Goal: Task Accomplishment & Management: Manage account settings

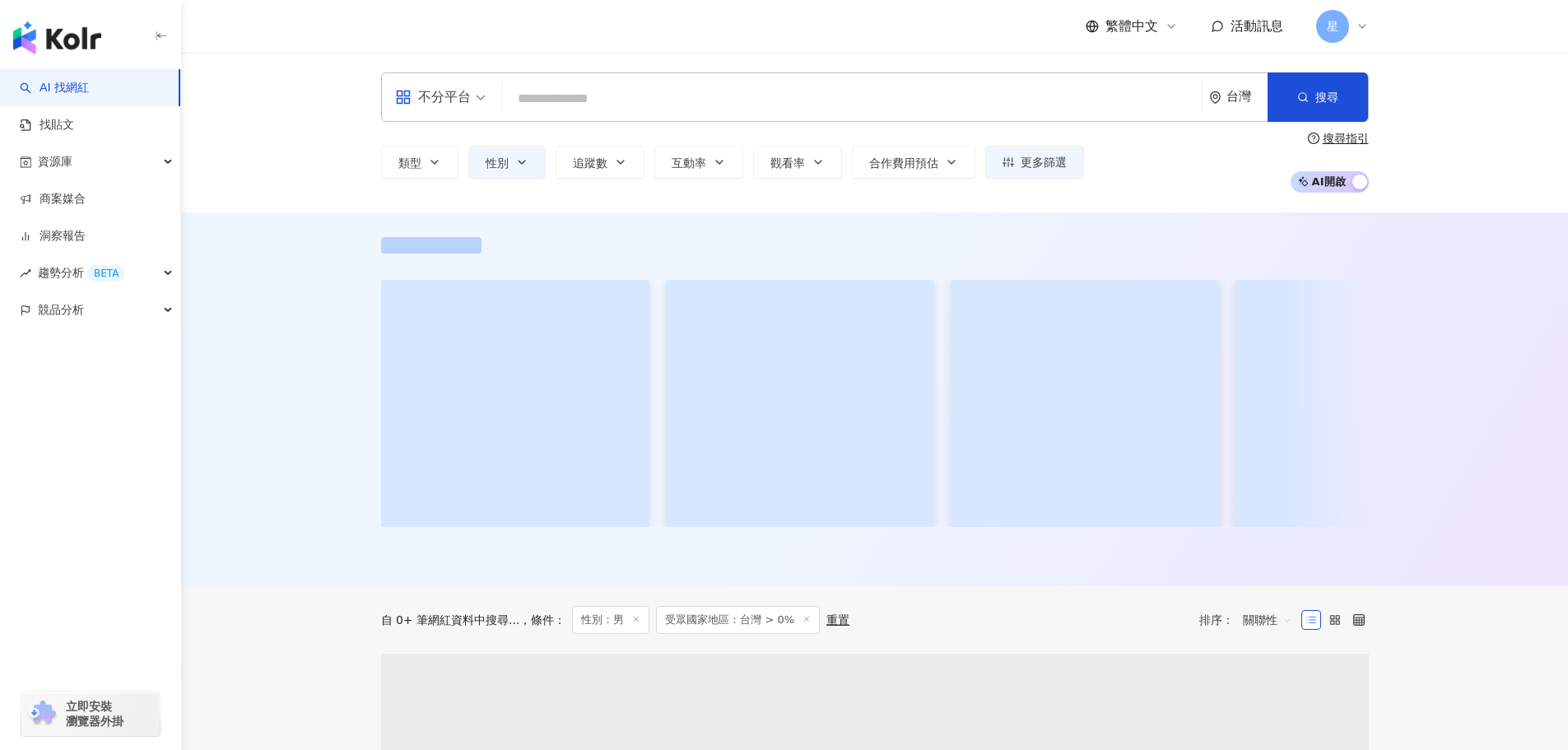
drag, startPoint x: 1412, startPoint y: 132, endPoint x: 1348, endPoint y: 1, distance: 145.8
click at [1411, 123] on div "不分平台 台灣 搜尋 類型 性別 追蹤數 互動率 觀看率 合作費用預估 更多篩選 搜尋指引 AI 開啟 AI 關閉" at bounding box center [874, 133] width 1387 height 160
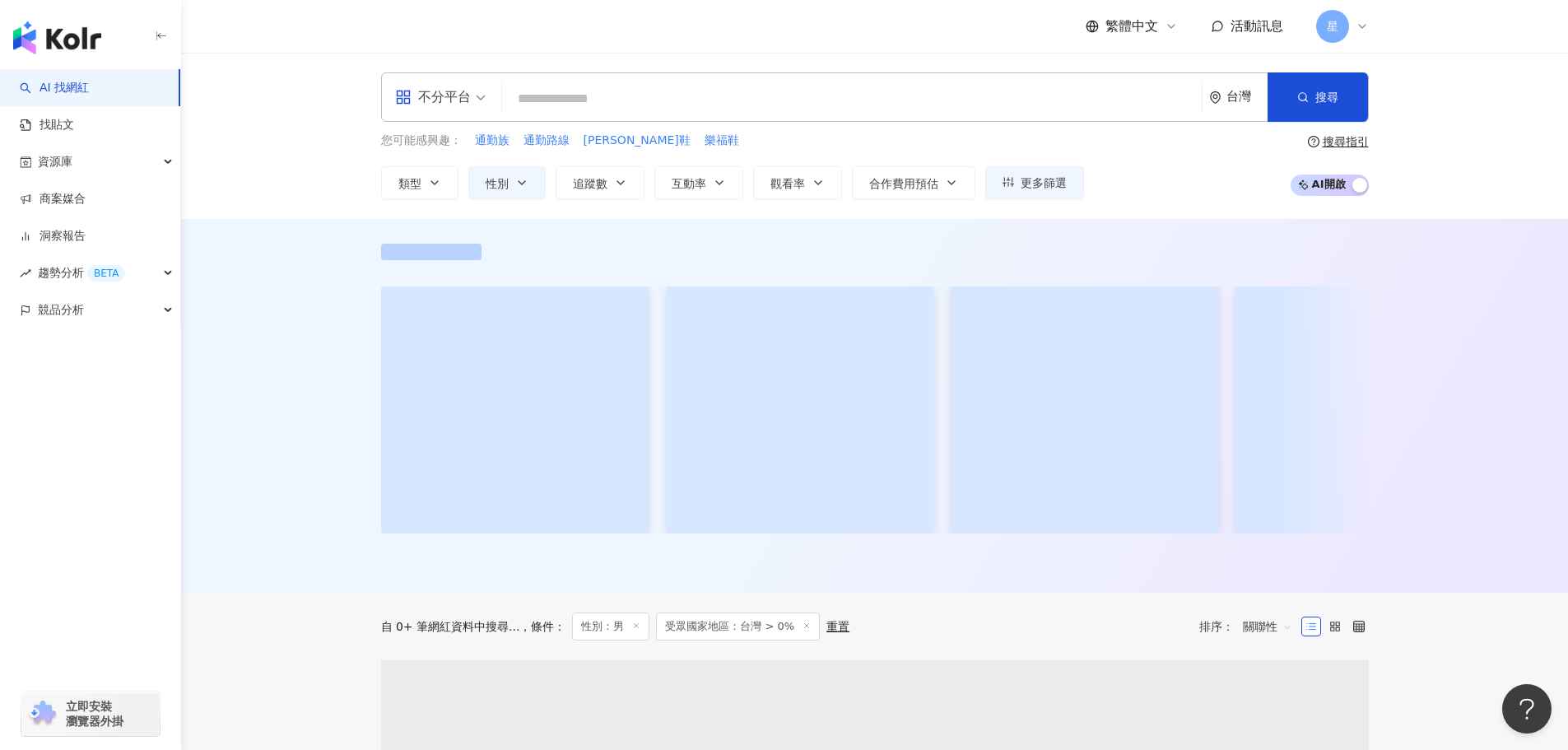
click at [1356, 23] on icon at bounding box center [1362, 27] width 13 height 13
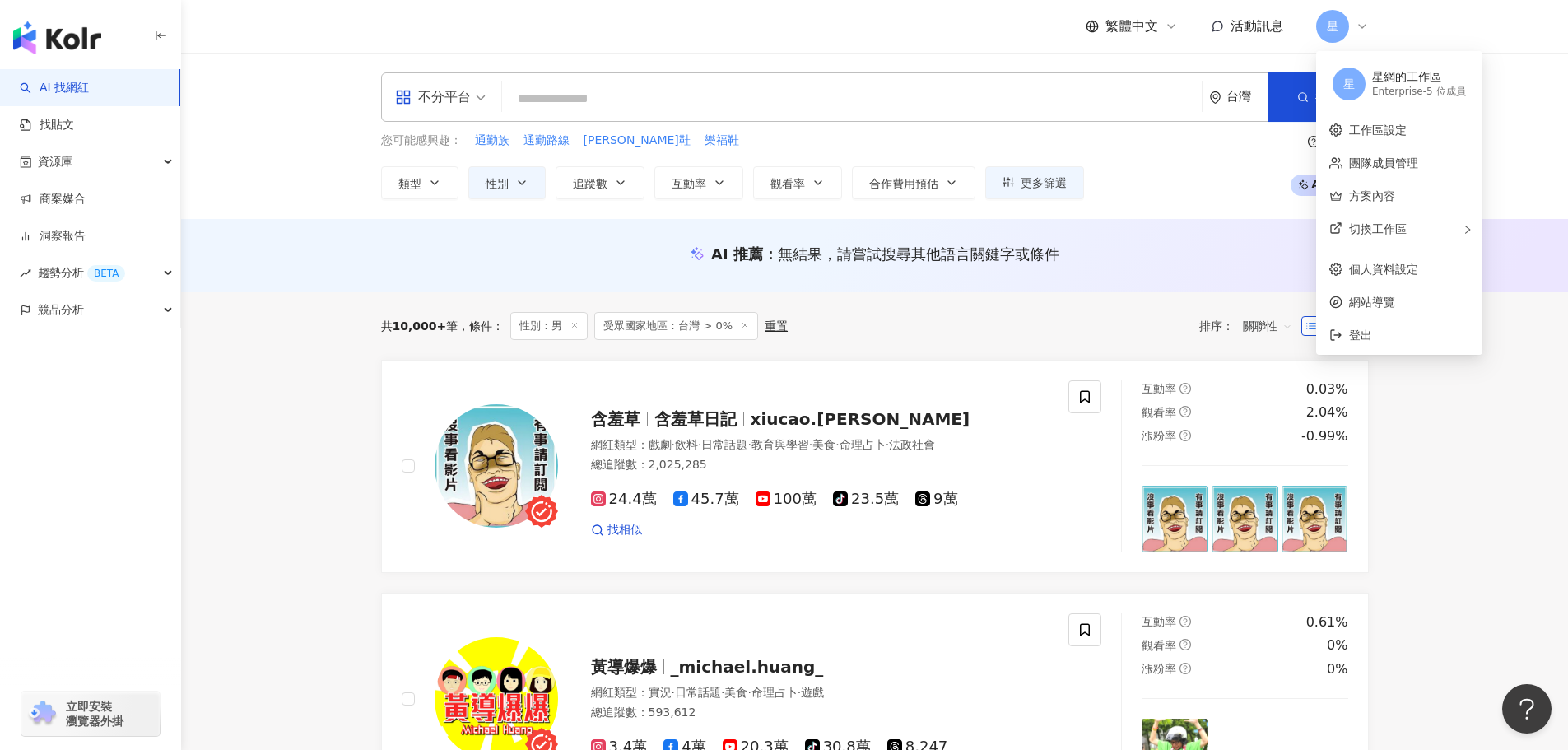
scroll to position [82, 0]
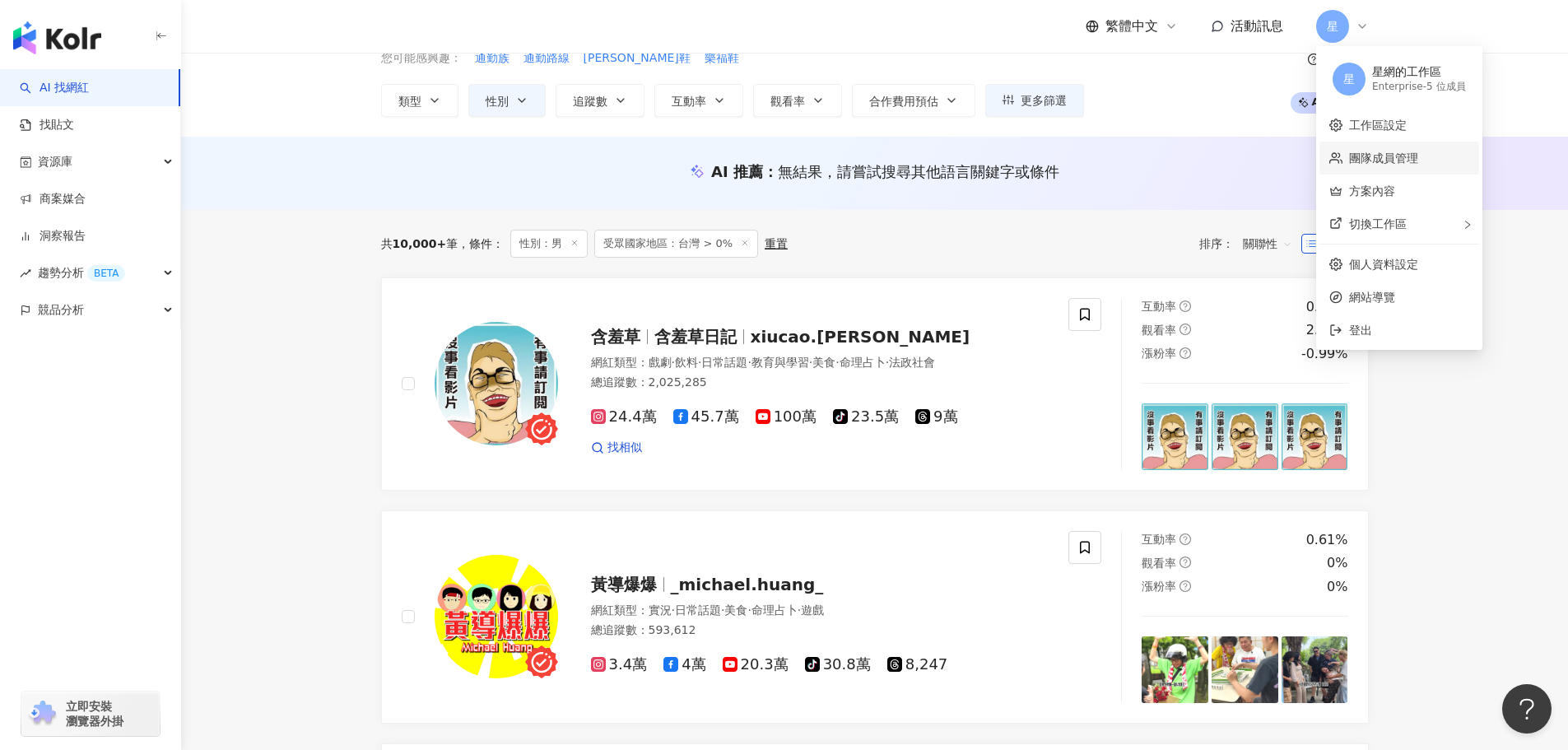
click at [1393, 161] on link "團隊成員管理" at bounding box center [1384, 158] width 69 height 13
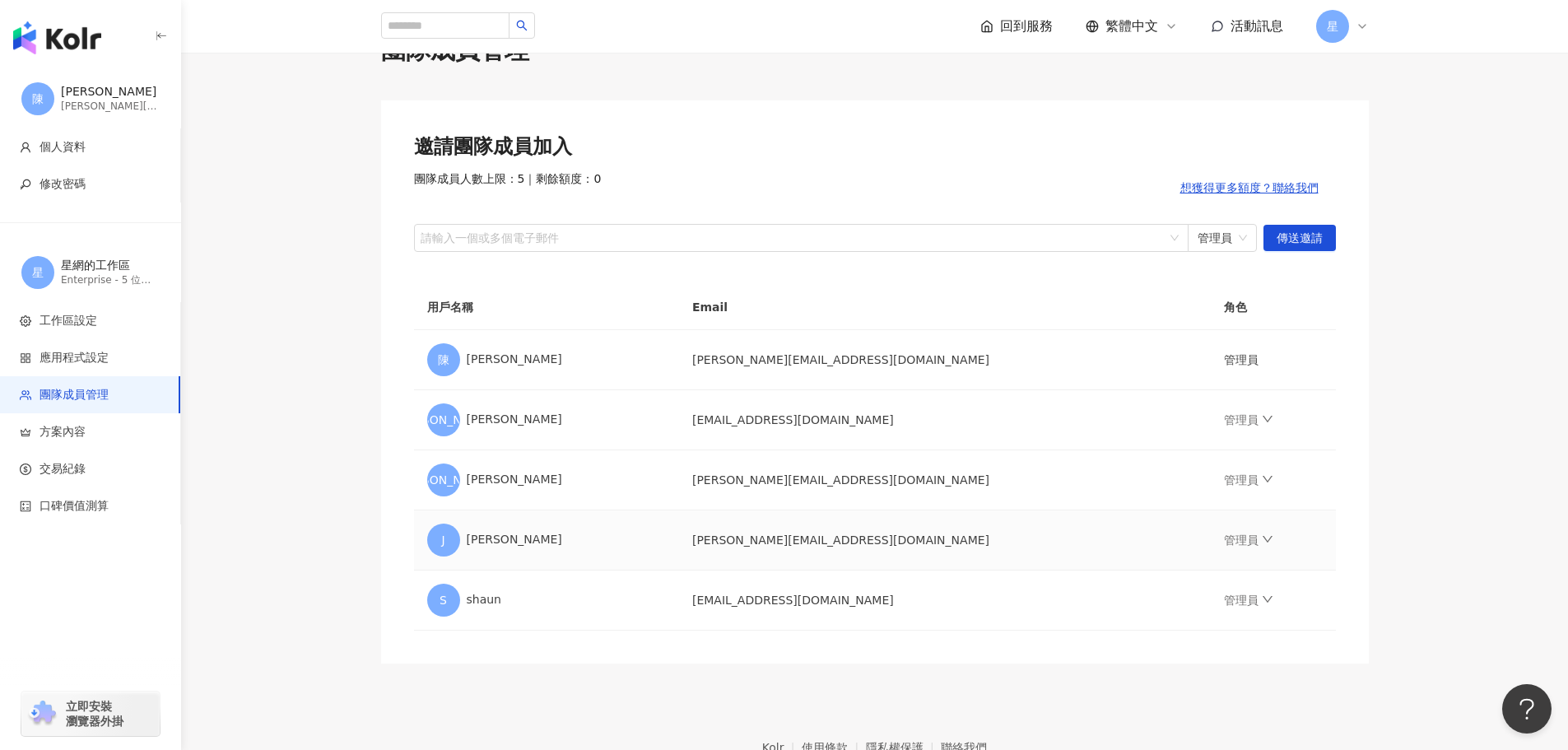
scroll to position [82, 0]
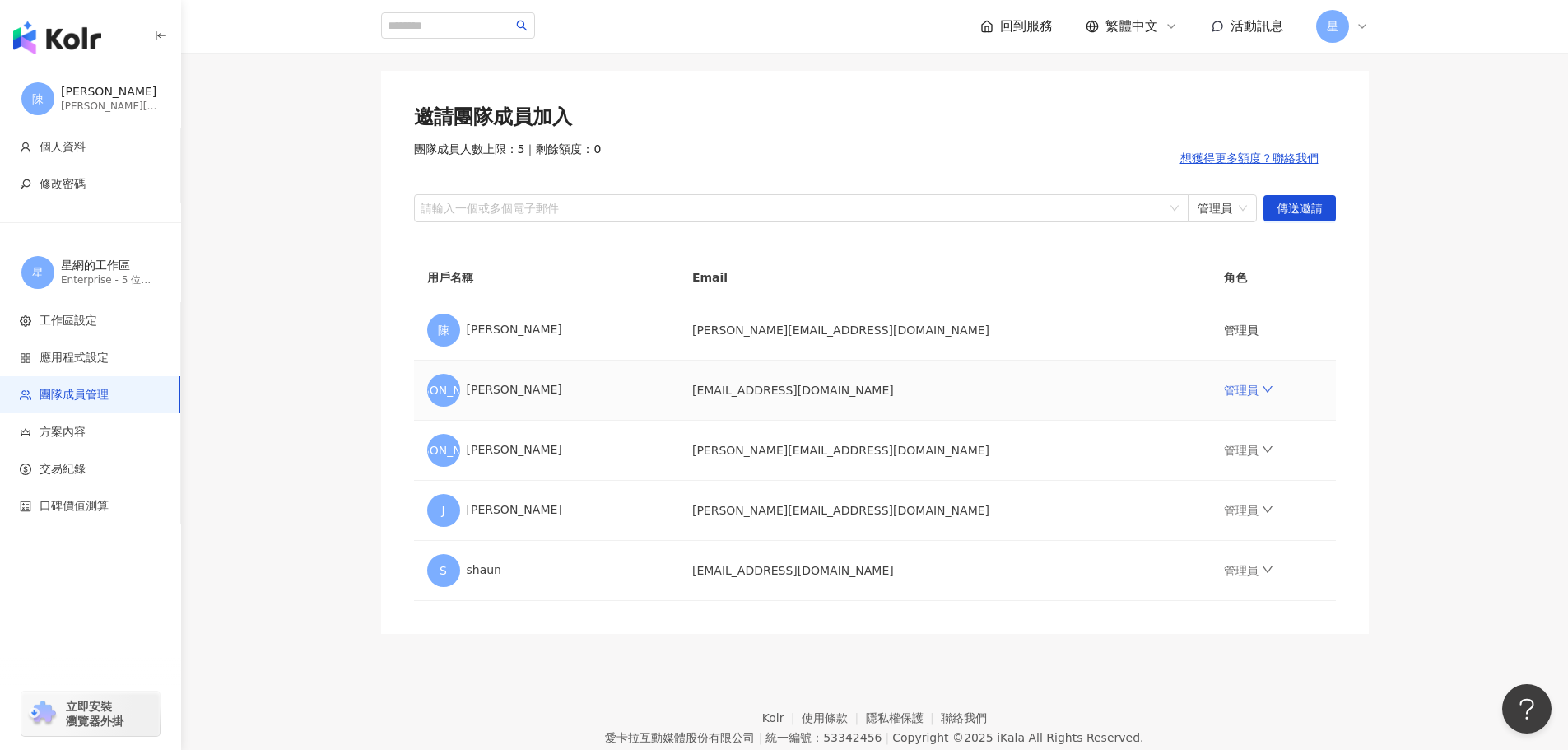
click at [1262, 389] on icon "down" at bounding box center [1267, 390] width 12 height 12
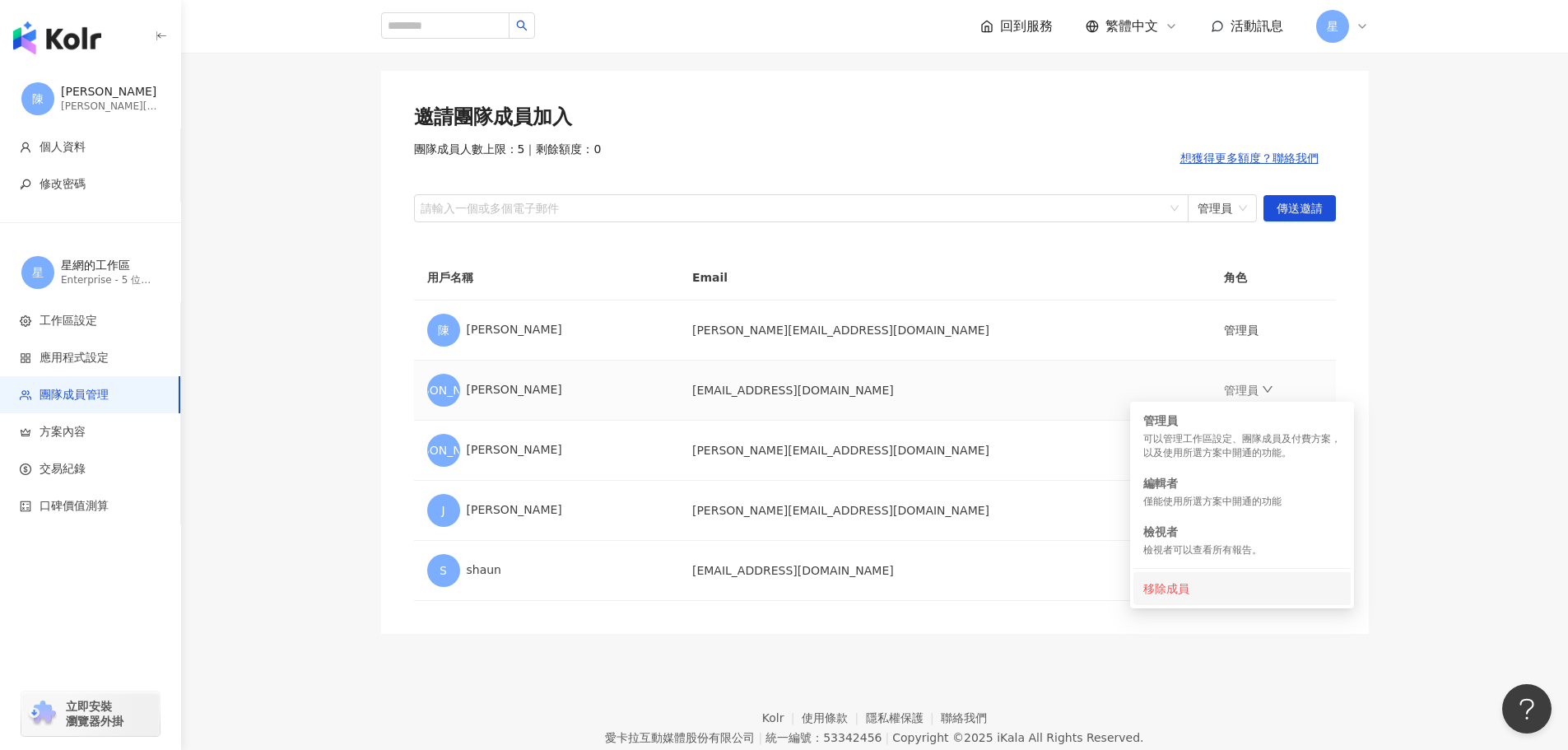
click at [1169, 591] on div "移除成員" at bounding box center [1243, 589] width 197 height 18
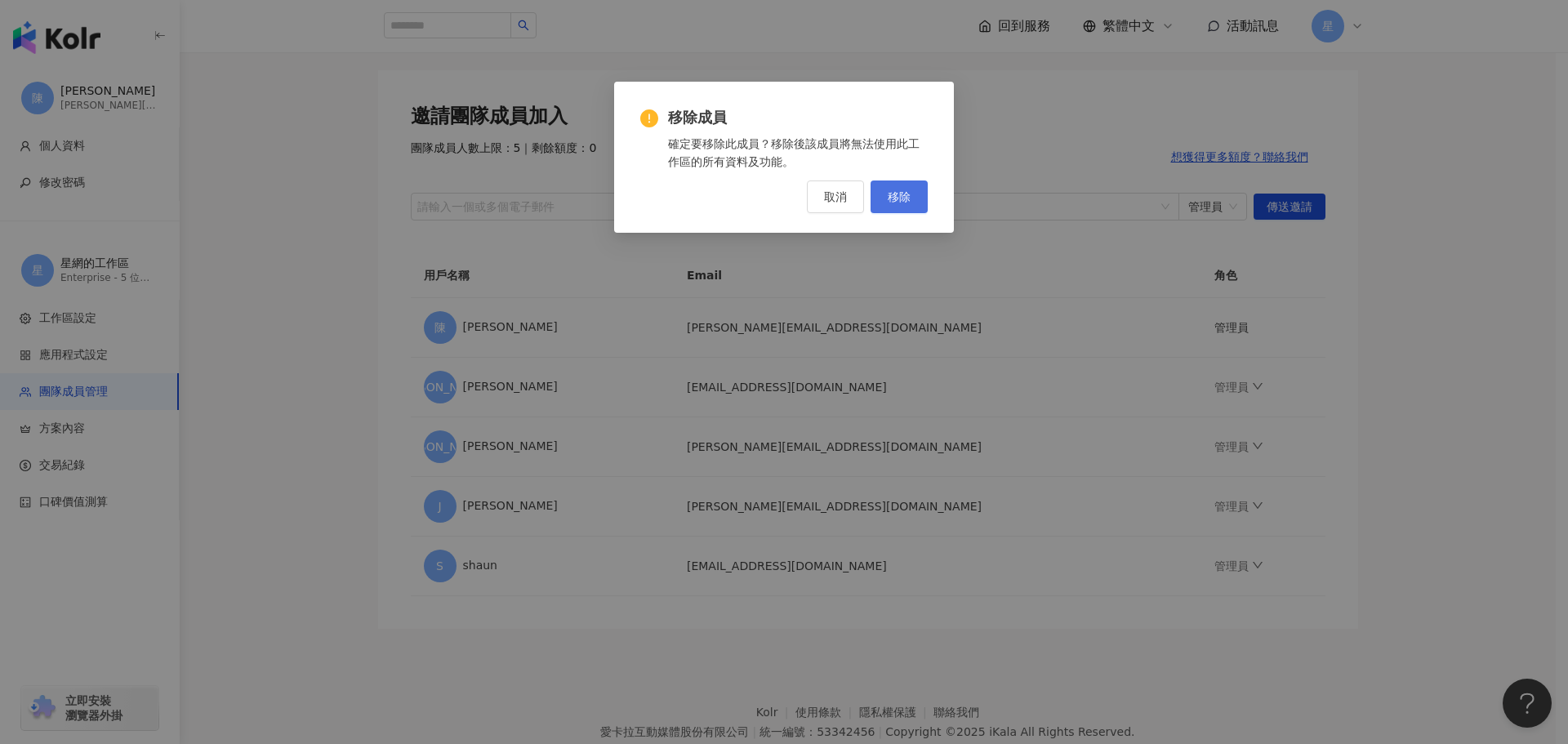
click at [890, 201] on span "移除" at bounding box center [899, 197] width 23 height 13
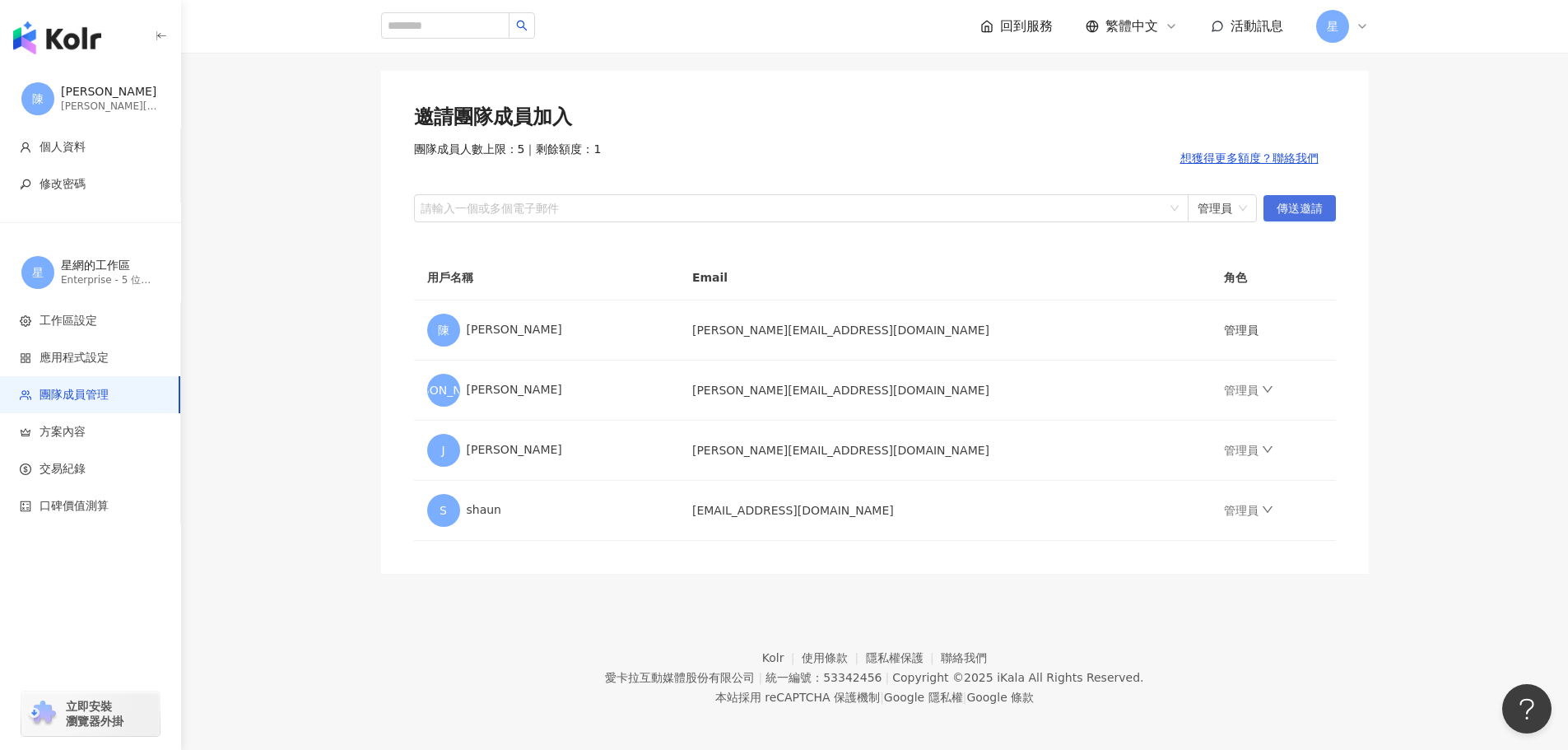
click at [1296, 209] on span "傳送邀請" at bounding box center [1300, 209] width 46 height 27
click at [709, 234] on div "邀請團隊成員加入 團隊成員人數上限：5 ｜ 剩餘額度：1 想獲得更多額度？聯絡我們 請輸入一個或多個電子郵件 管理員 傳送邀請 用戶名稱 Email 角色 […" at bounding box center [875, 322] width 987 height 503
click at [712, 218] on div "請輸入一個或多個電子郵件" at bounding box center [801, 208] width 774 height 28
click at [1199, 213] on span "管理員" at bounding box center [1222, 208] width 49 height 27
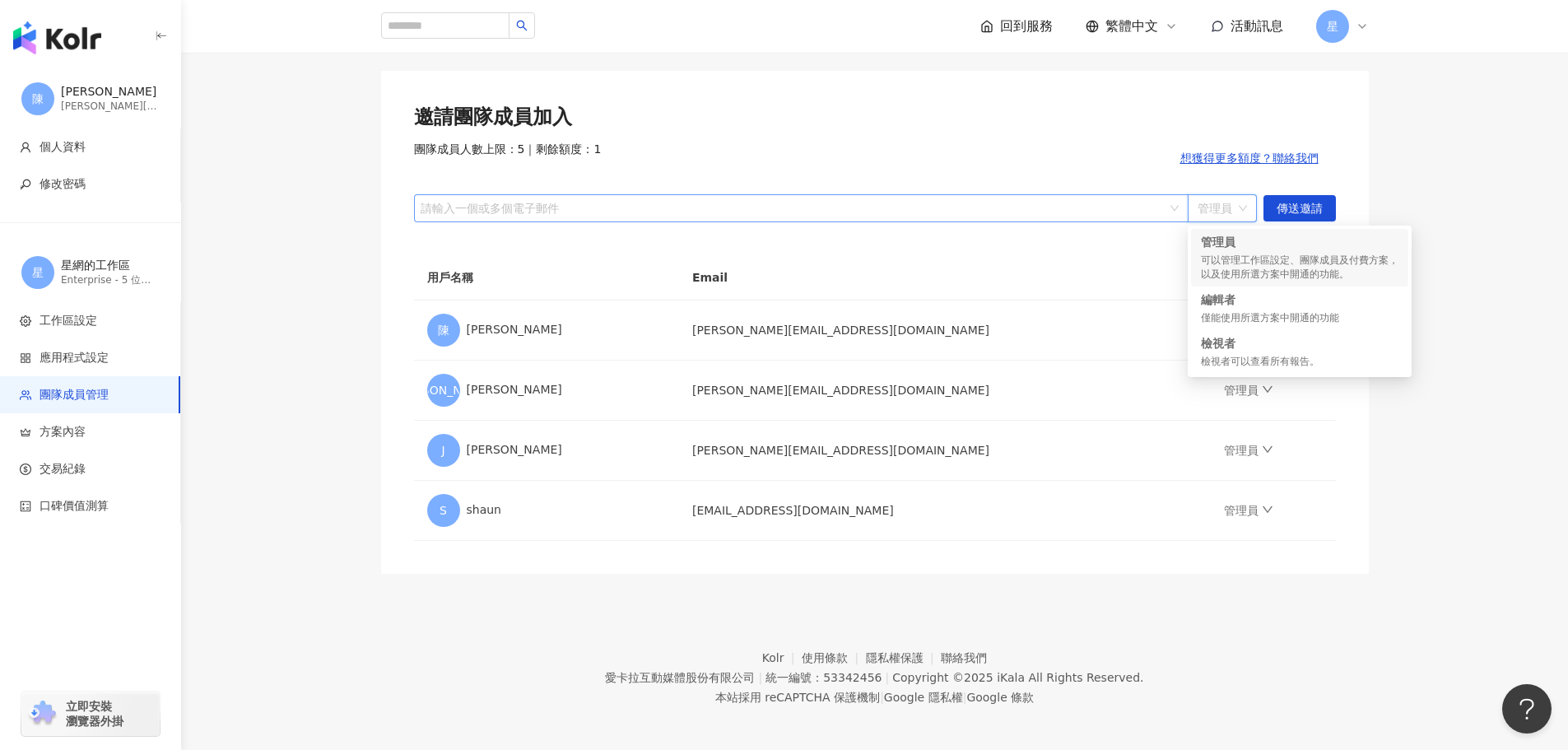
click at [957, 211] on div at bounding box center [793, 209] width 751 height 13
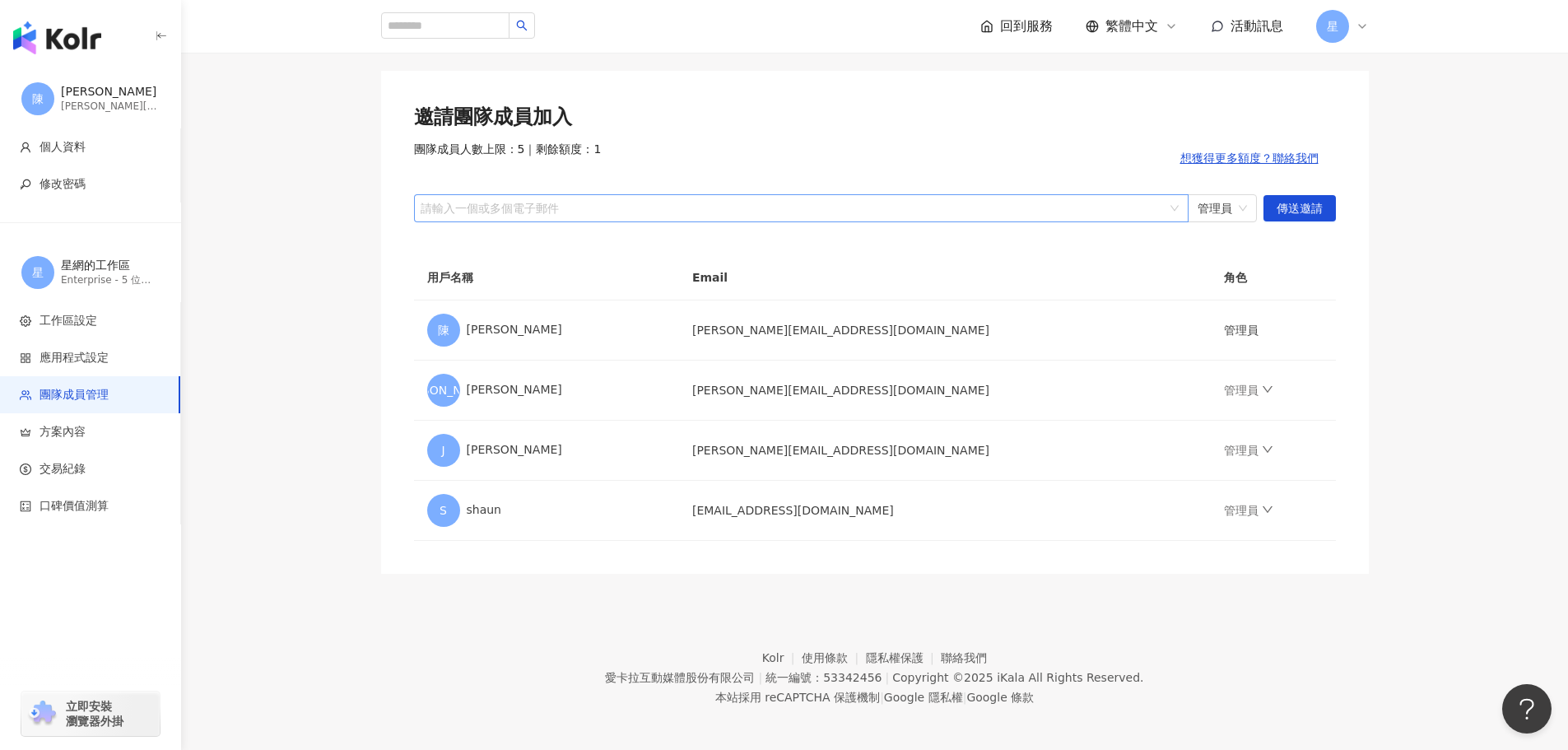
click at [1095, 211] on div at bounding box center [793, 209] width 751 height 13
paste input "**********"
click at [1227, 220] on span "管理員" at bounding box center [1222, 208] width 49 height 27
type input "**********"
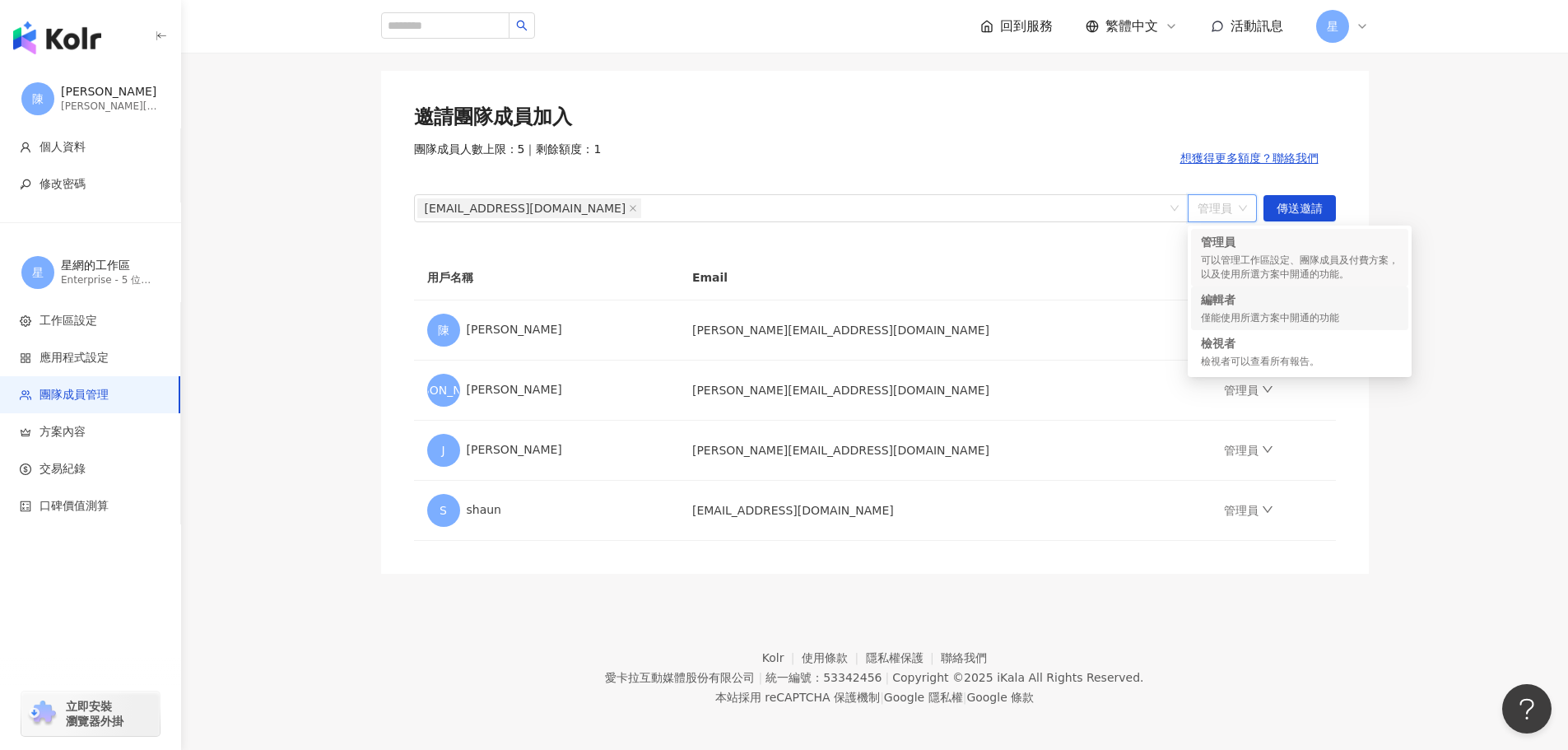
click at [1307, 316] on div "僅能使用所選方案中開通的功能" at bounding box center [1300, 317] width 197 height 14
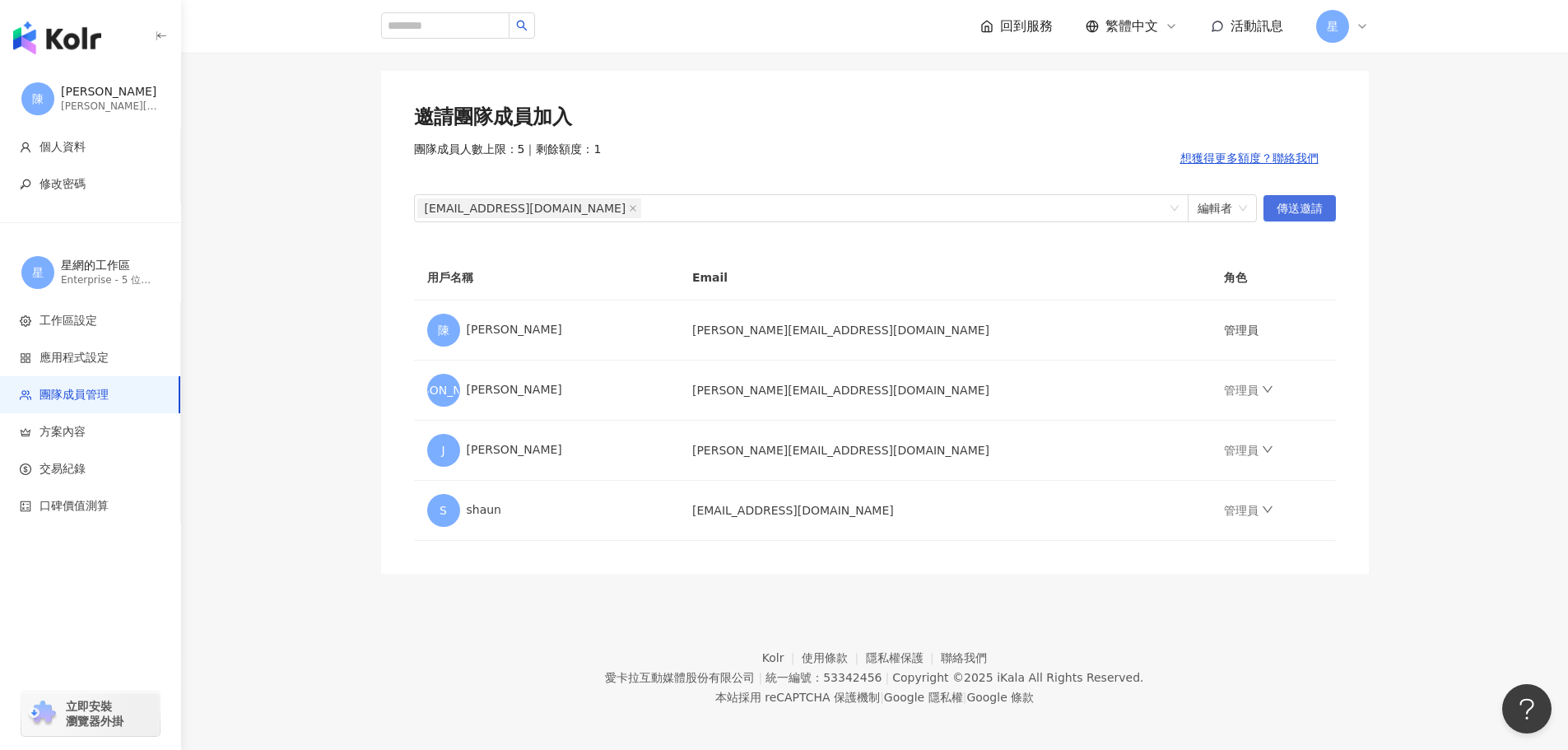
click at [1294, 205] on span "傳送邀請" at bounding box center [1300, 209] width 46 height 27
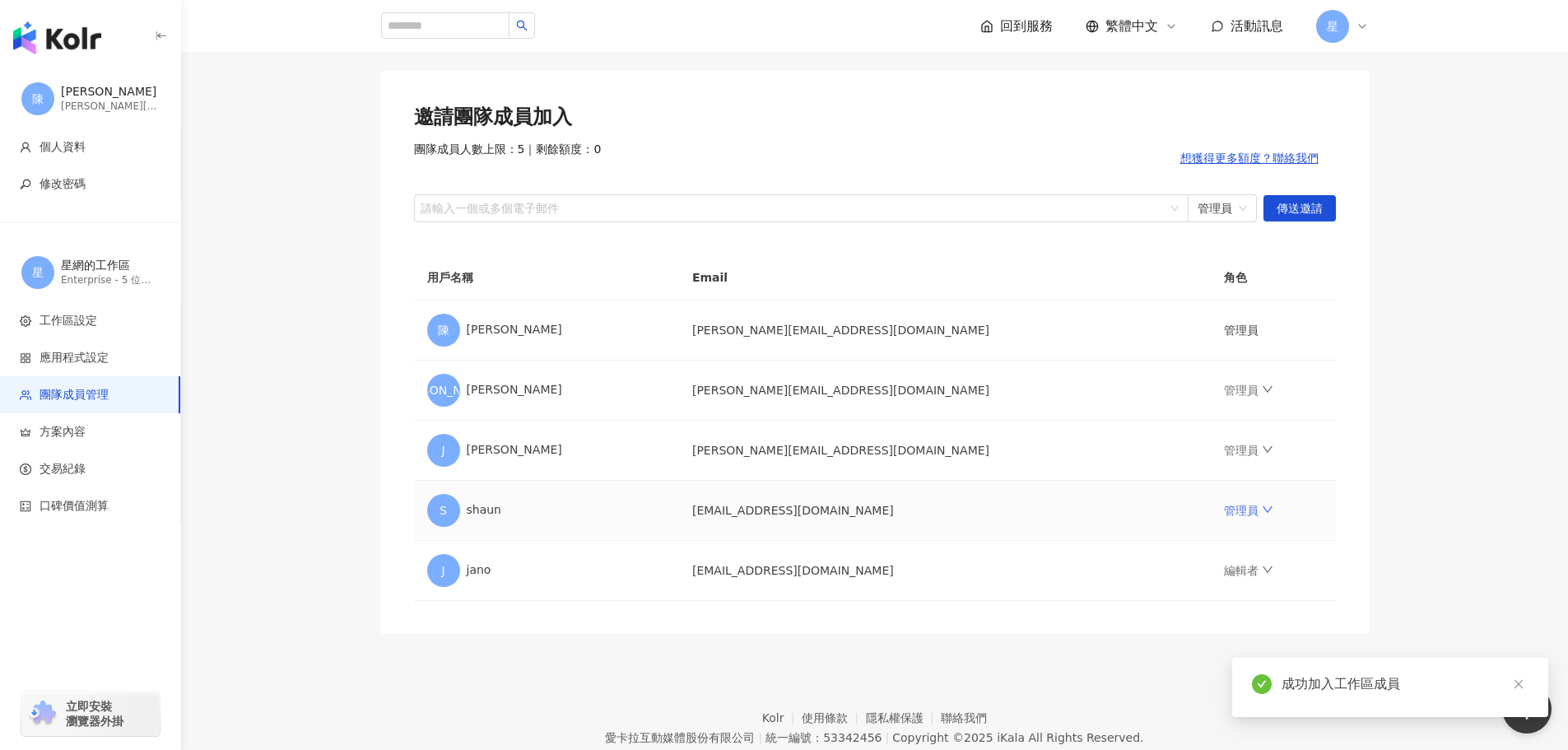
click at [1262, 516] on icon "down" at bounding box center [1267, 509] width 12 height 12
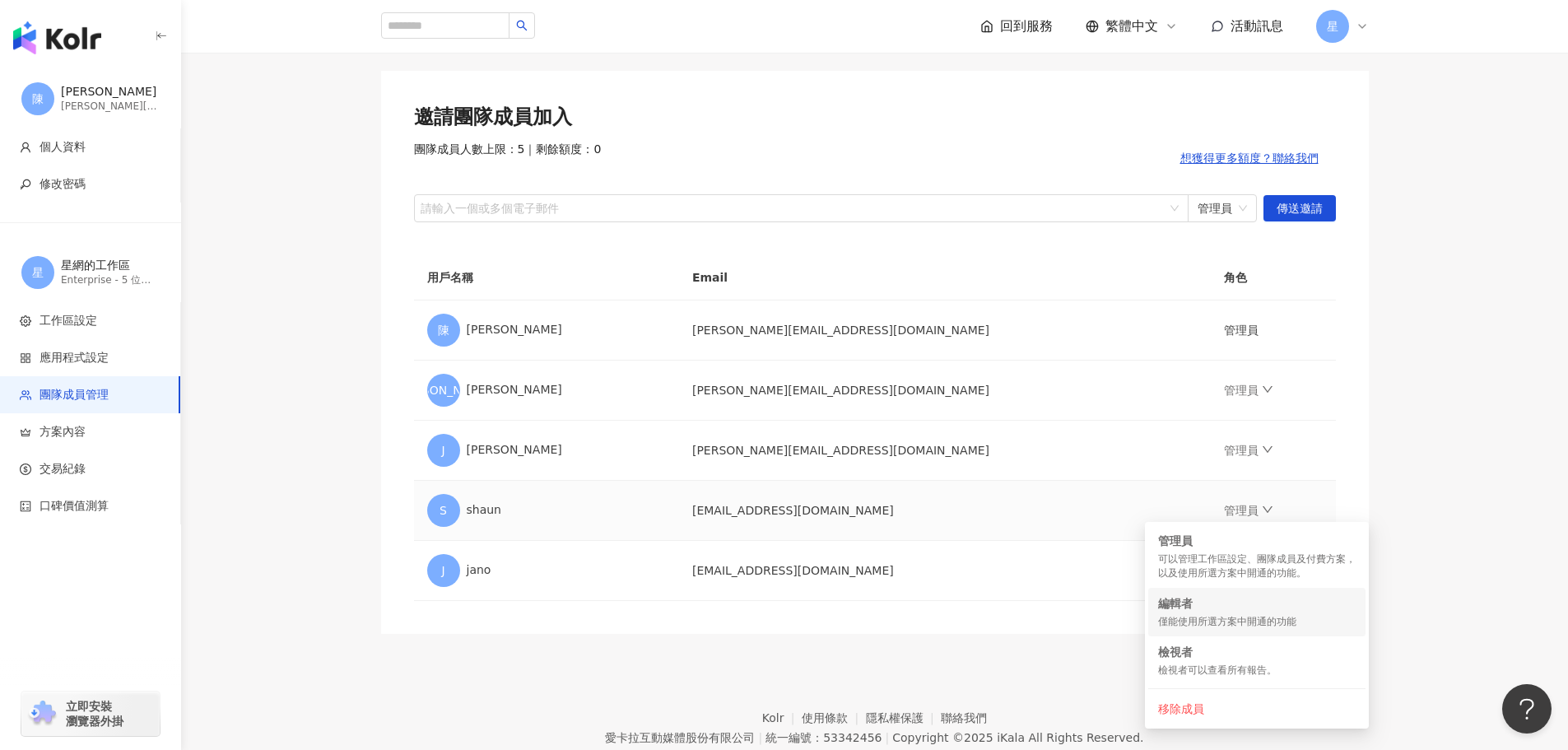
click at [1190, 616] on div "僅能使用所選方案中開通的功能" at bounding box center [1257, 622] width 197 height 14
click at [1040, 598] on td "[EMAIL_ADDRESS][DOMAIN_NAME]" at bounding box center [945, 572] width 532 height 60
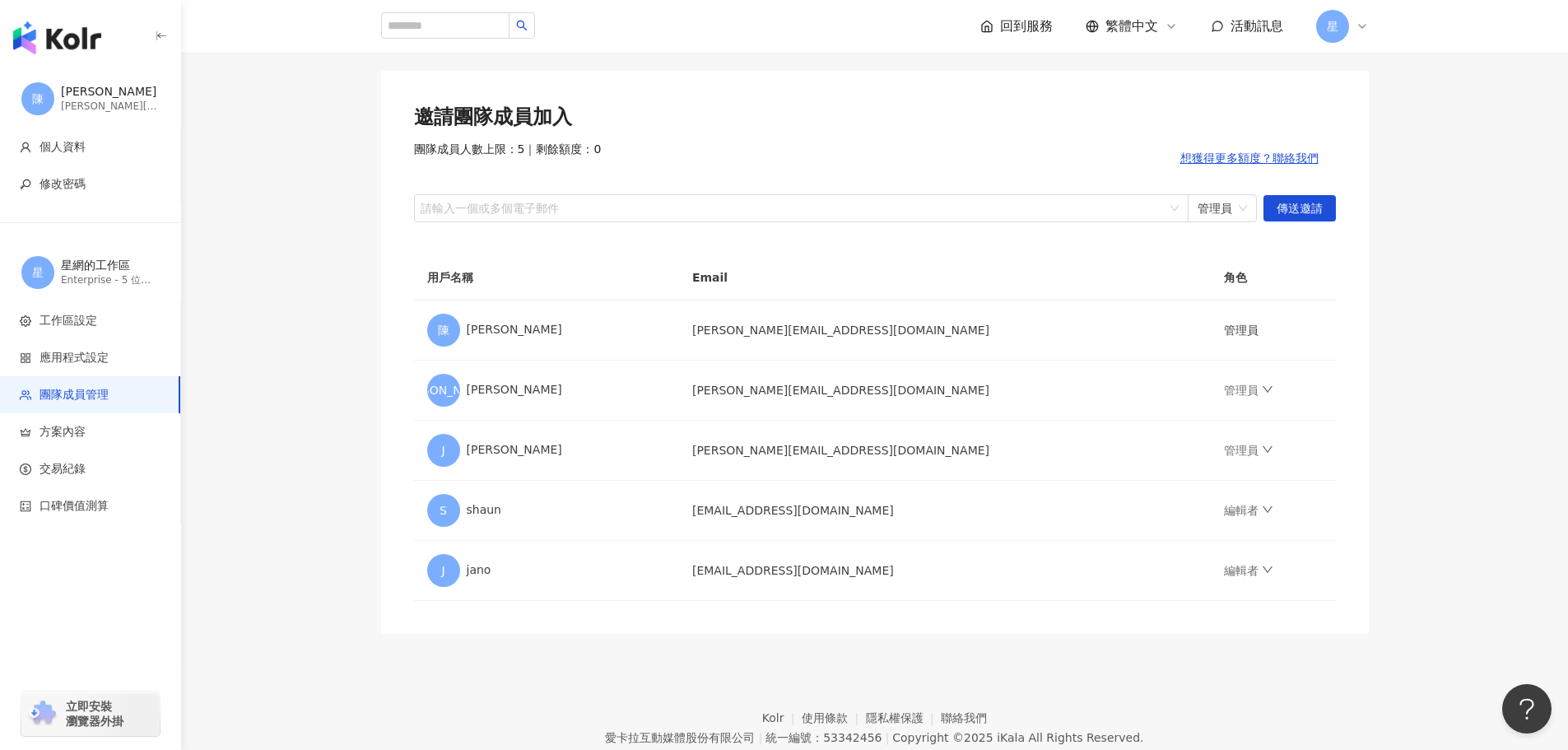
click at [1545, 351] on main "團隊成員管理 邀請團隊成員加入 團隊成員人數上限：5 ｜ 剩餘額度：0 想獲得更多額度？聯絡我們 請輸入一個或多個電子郵件 管理員 傳送邀請 用戶名稱 Ema…" at bounding box center [874, 319] width 1387 height 631
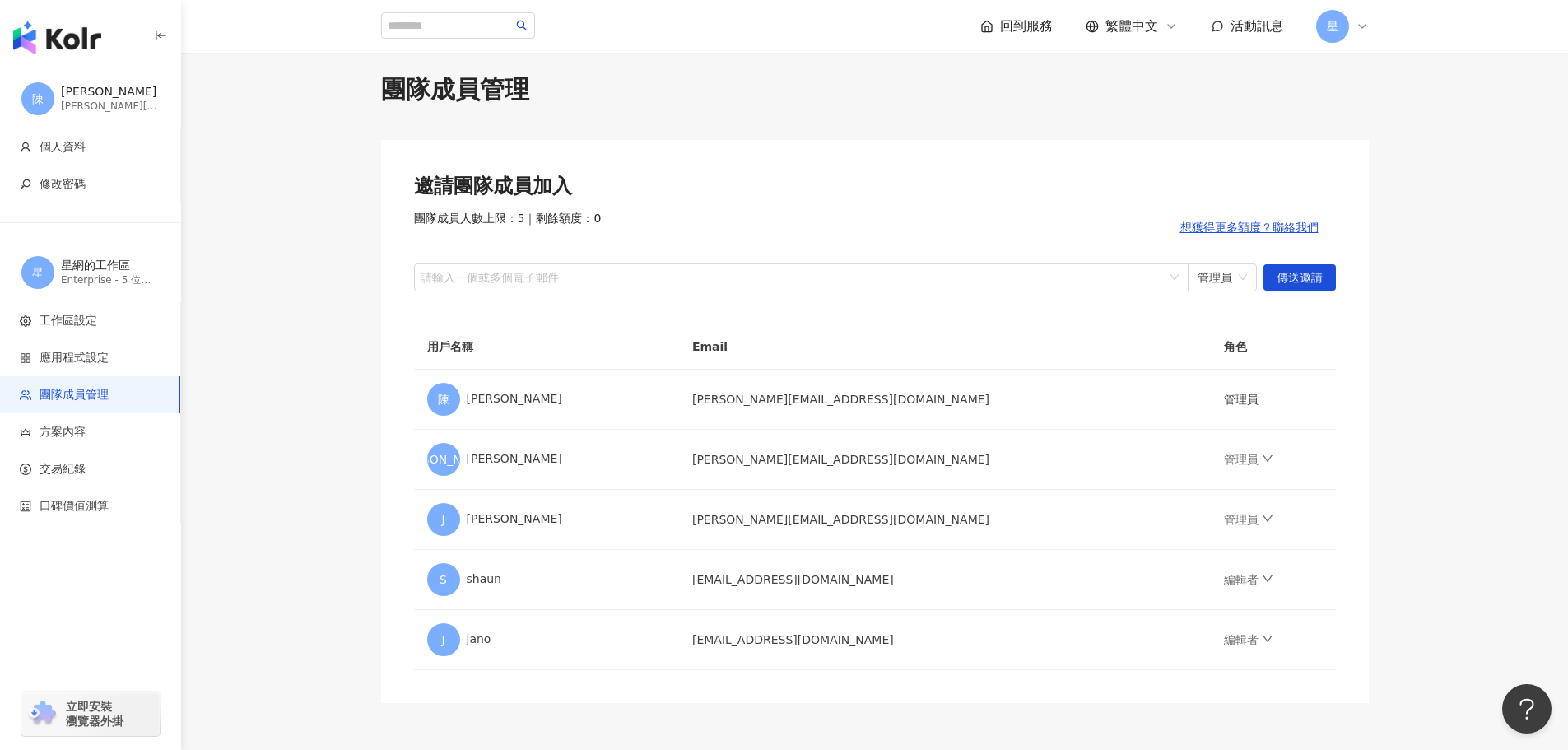
scroll to position [0, 0]
